Goal: Book appointment/travel/reservation

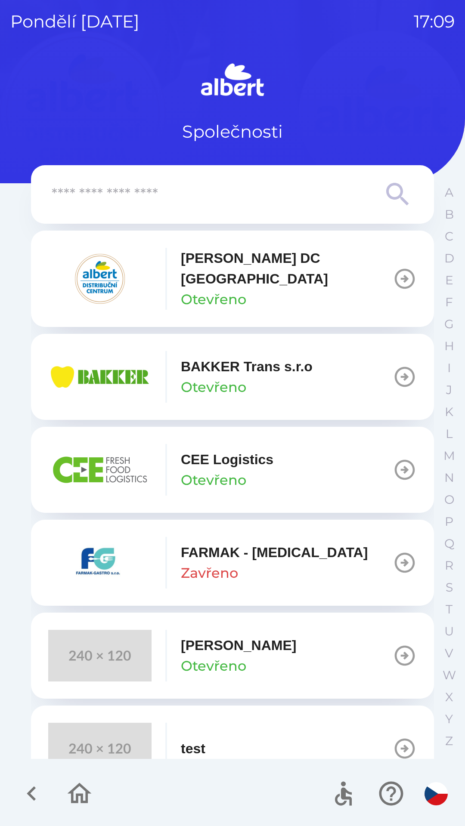
click at [199, 363] on p "BAKKER Trans s.r.o" at bounding box center [247, 366] width 132 height 21
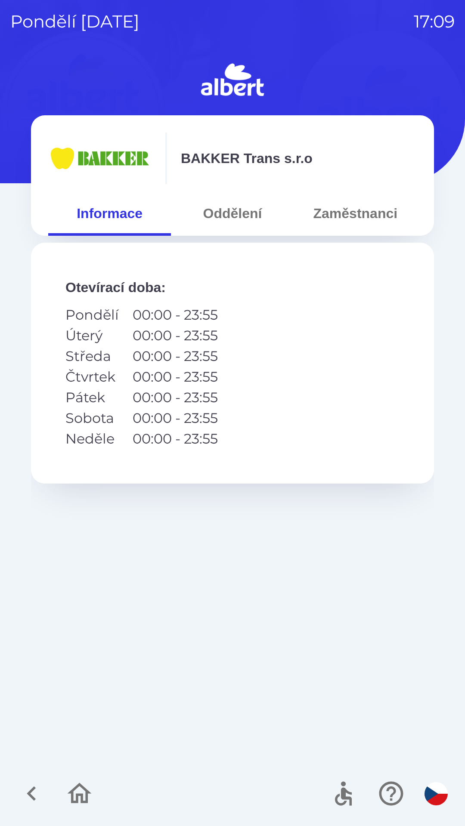
click at [217, 213] on button "Oddělení" at bounding box center [232, 213] width 123 height 31
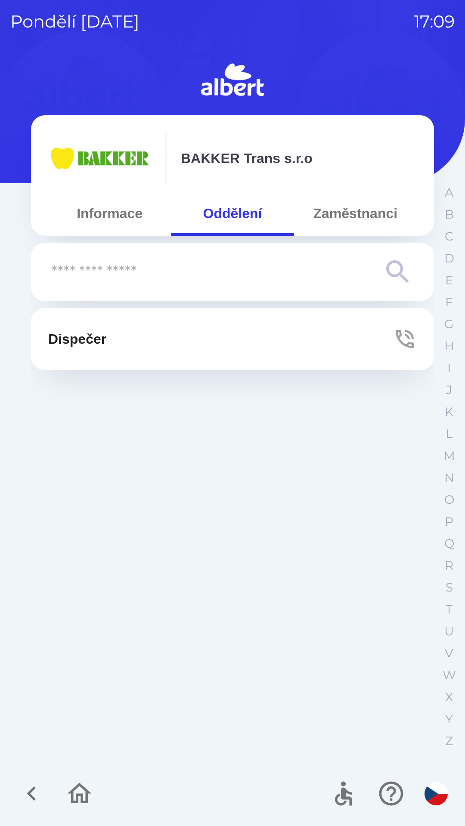
click at [137, 337] on button "Dispečer" at bounding box center [232, 339] width 403 height 62
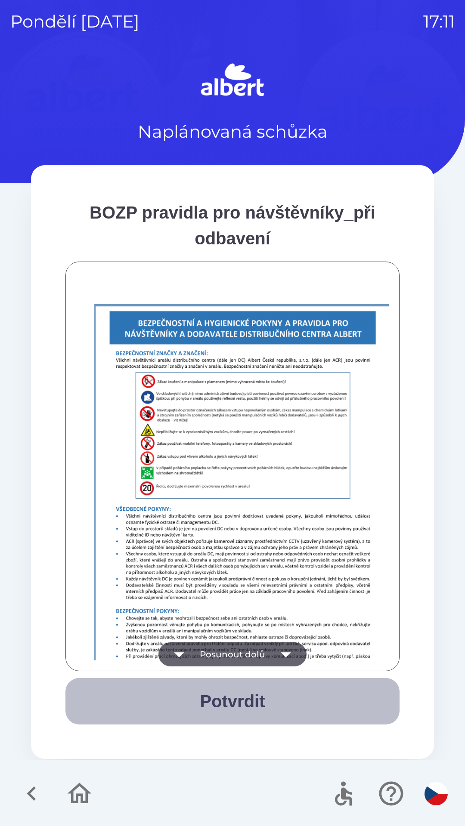
click at [280, 694] on button "Potvrdit" at bounding box center [232, 701] width 334 height 46
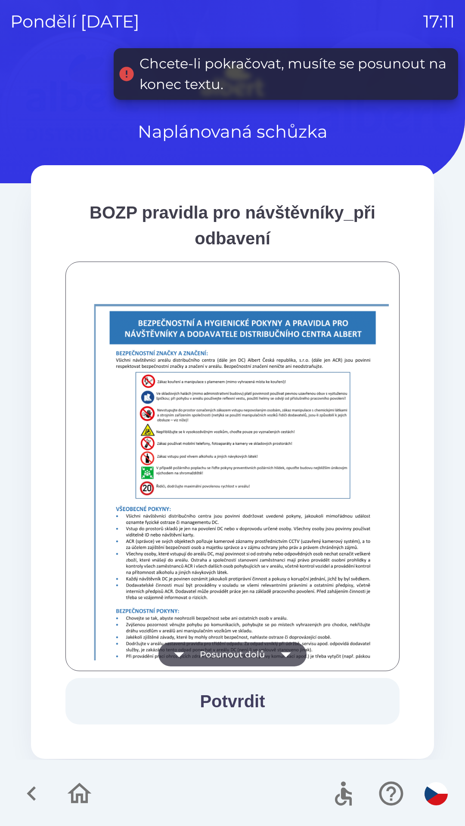
click at [276, 653] on icon "button" at bounding box center [286, 654] width 24 height 24
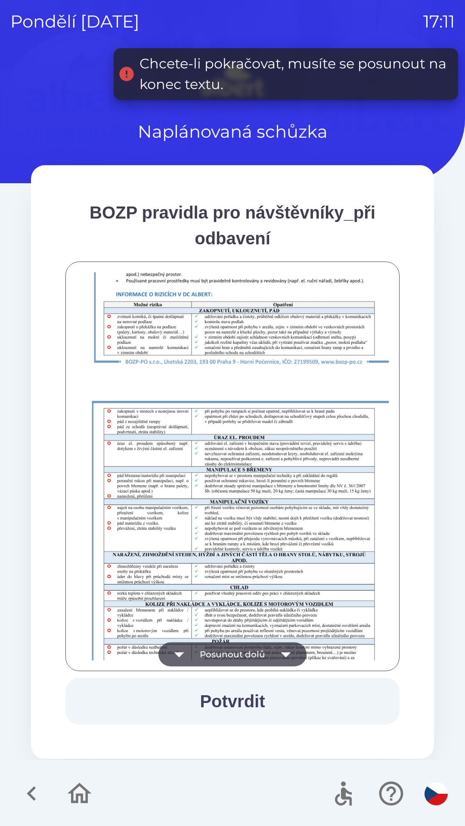
click at [280, 642] on icon "button" at bounding box center [286, 654] width 24 height 24
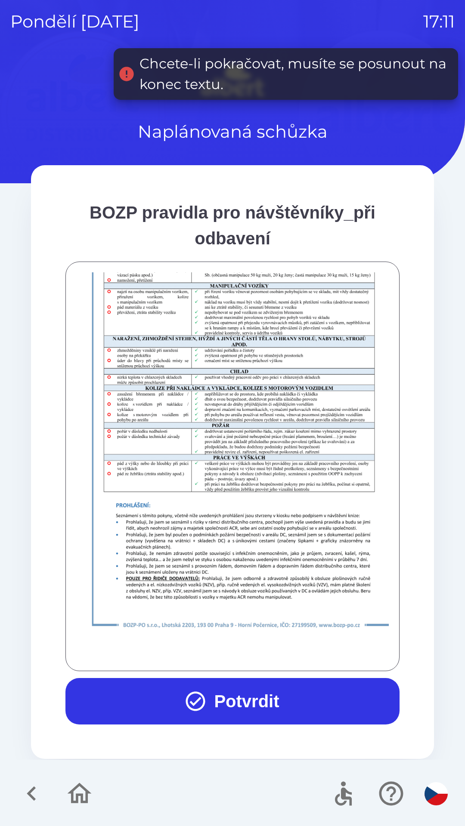
click at [146, 687] on button "Potvrdit" at bounding box center [232, 701] width 334 height 46
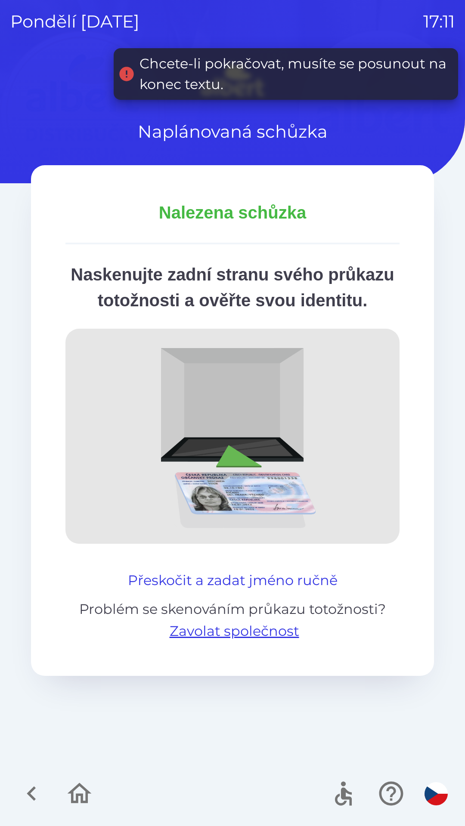
click at [146, 591] on button "Přeskočit a zadat jméno ručně" at bounding box center [232, 580] width 216 height 21
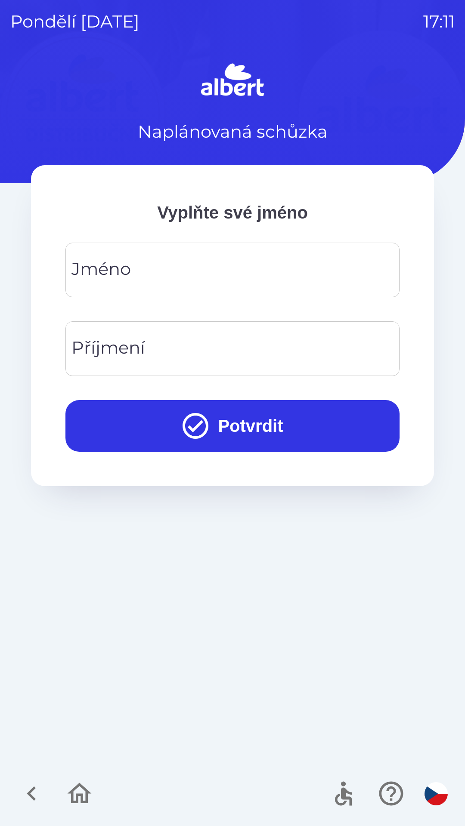
click at [315, 278] on input "Jméno" at bounding box center [232, 270] width 313 height 34
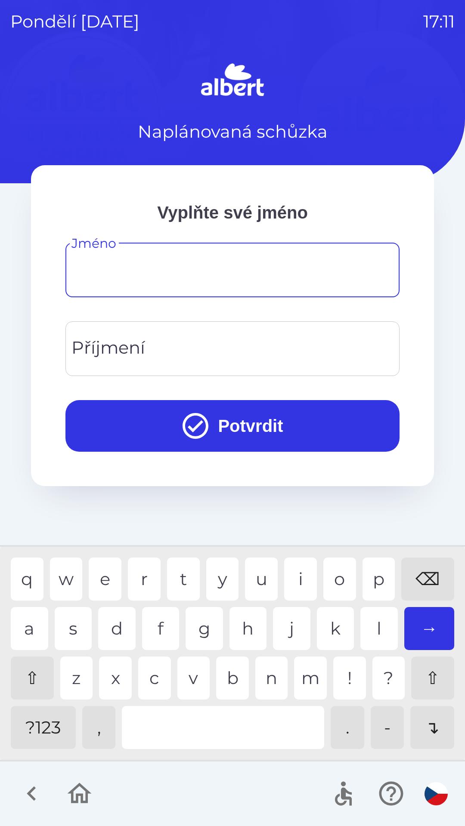
type input "*"
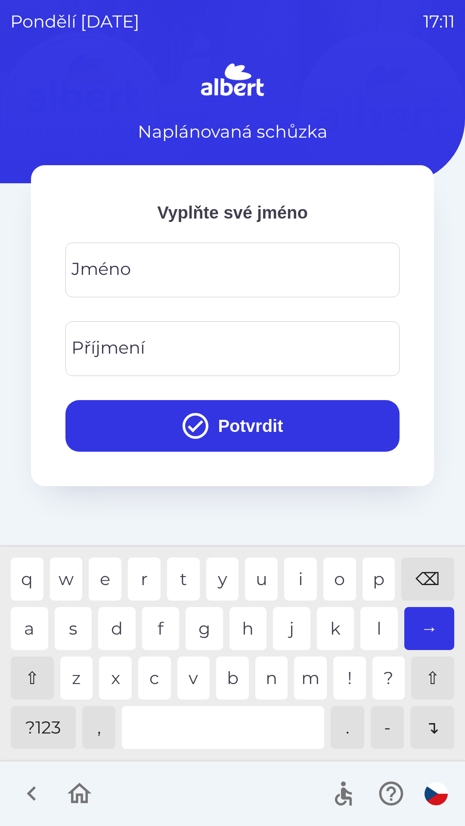
click at [426, 586] on div "⌫" at bounding box center [427, 579] width 53 height 43
click at [428, 581] on div "⌫" at bounding box center [427, 579] width 53 height 43
click at [106, 579] on div "e" at bounding box center [105, 579] width 33 height 43
click at [430, 571] on div "⌫" at bounding box center [427, 579] width 53 height 43
type input "*****"
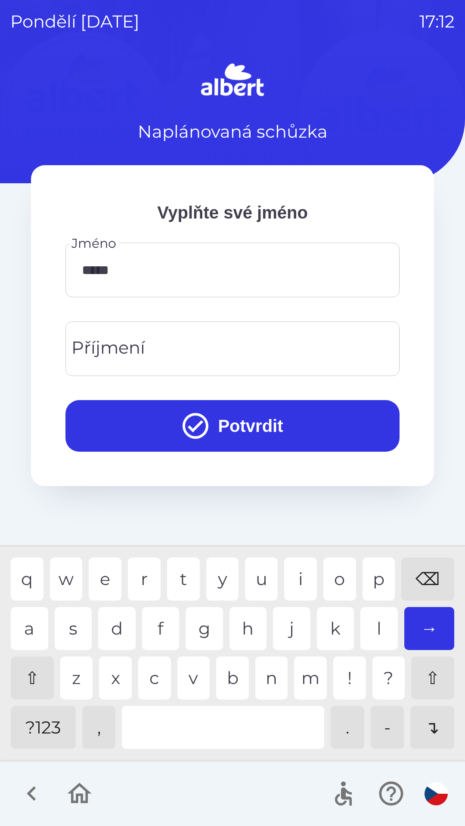
click at [295, 632] on div "j" at bounding box center [291, 628] width 37 height 43
click at [217, 342] on input "Příjmení" at bounding box center [232, 349] width 313 height 34
click at [192, 674] on div "V" at bounding box center [193, 677] width 33 height 43
click at [298, 562] on div "i" at bounding box center [300, 579] width 33 height 43
click at [111, 571] on div "e" at bounding box center [105, 579] width 33 height 43
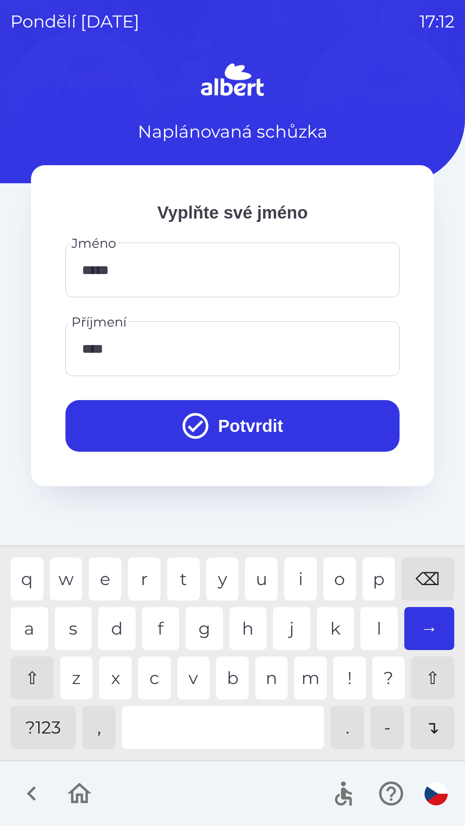
type input "*****"
click at [269, 422] on button "Potvrdit" at bounding box center [232, 426] width 334 height 52
